Goal: Navigation & Orientation: Find specific page/section

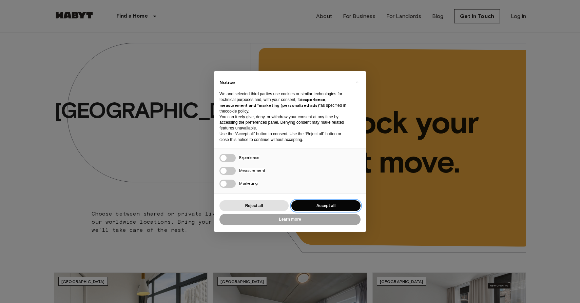
click at [328, 202] on button "Accept all" at bounding box center [326, 206] width 69 height 11
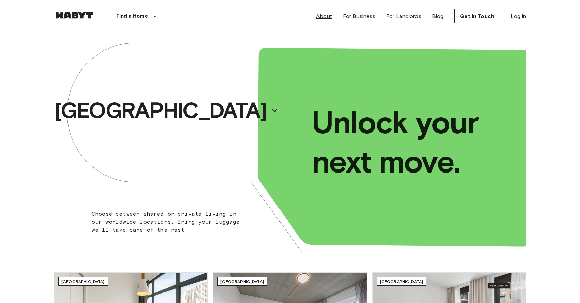
click at [332, 17] on link "About" at bounding box center [324, 16] width 16 height 8
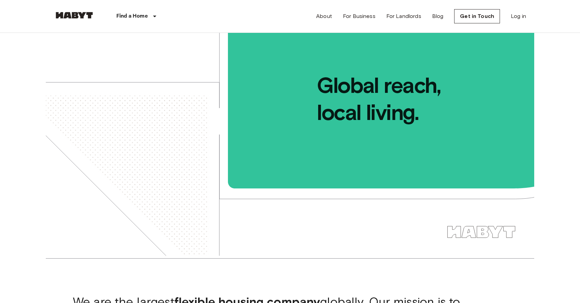
click at [78, 12] on img at bounding box center [74, 15] width 41 height 7
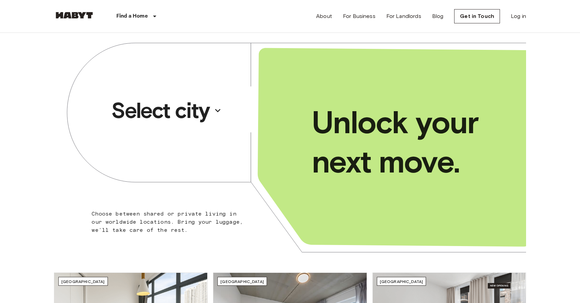
click at [192, 110] on p "Select city" at bounding box center [160, 110] width 98 height 27
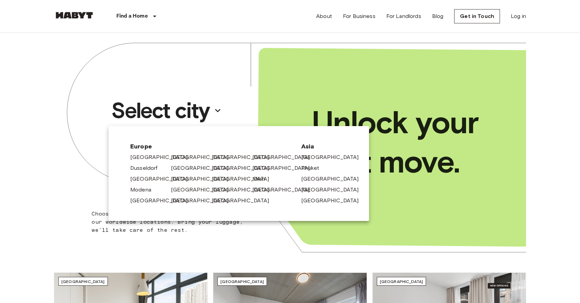
click at [192, 110] on div at bounding box center [290, 151] width 580 height 303
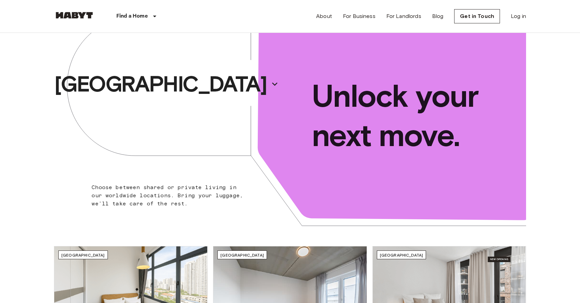
scroll to position [29, 0]
